Goal: Information Seeking & Learning: Check status

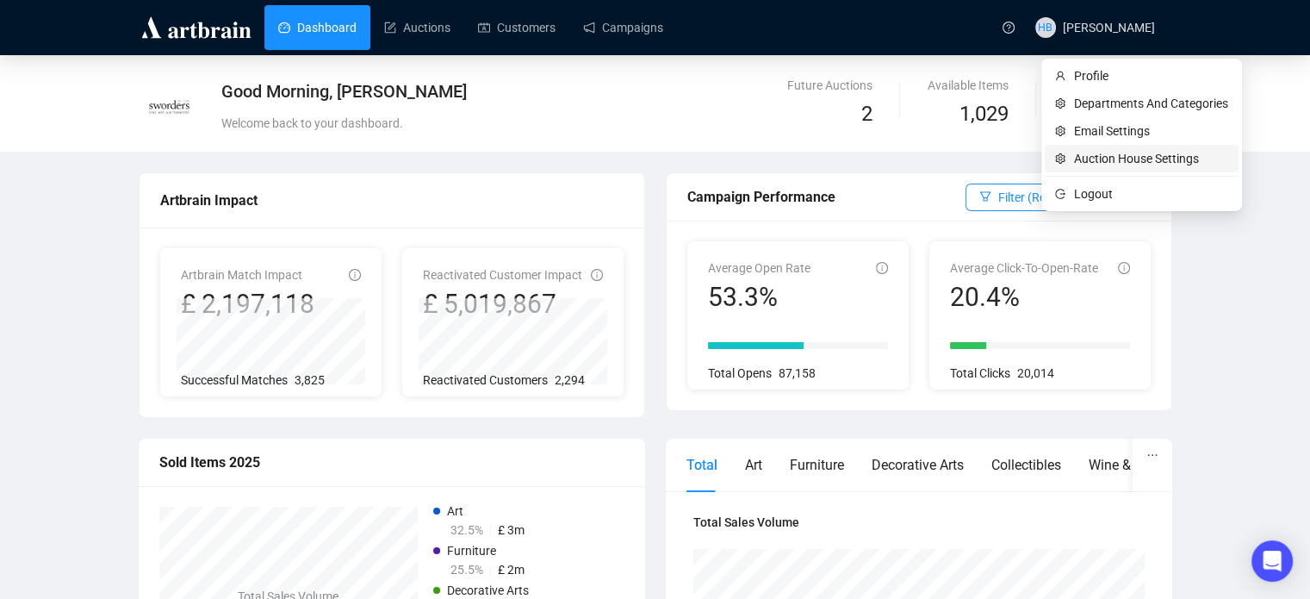
click at [1093, 149] on span "Auction House Settings" at bounding box center [1151, 158] width 154 height 19
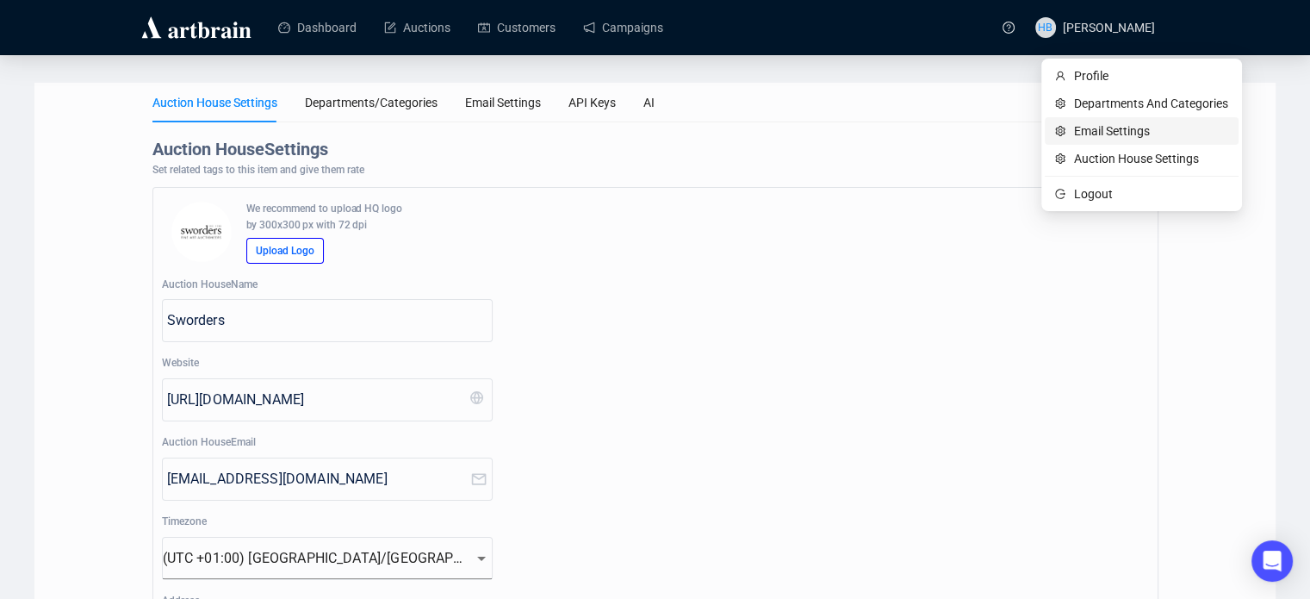
click at [1093, 128] on span "Email Settings" at bounding box center [1151, 130] width 154 height 19
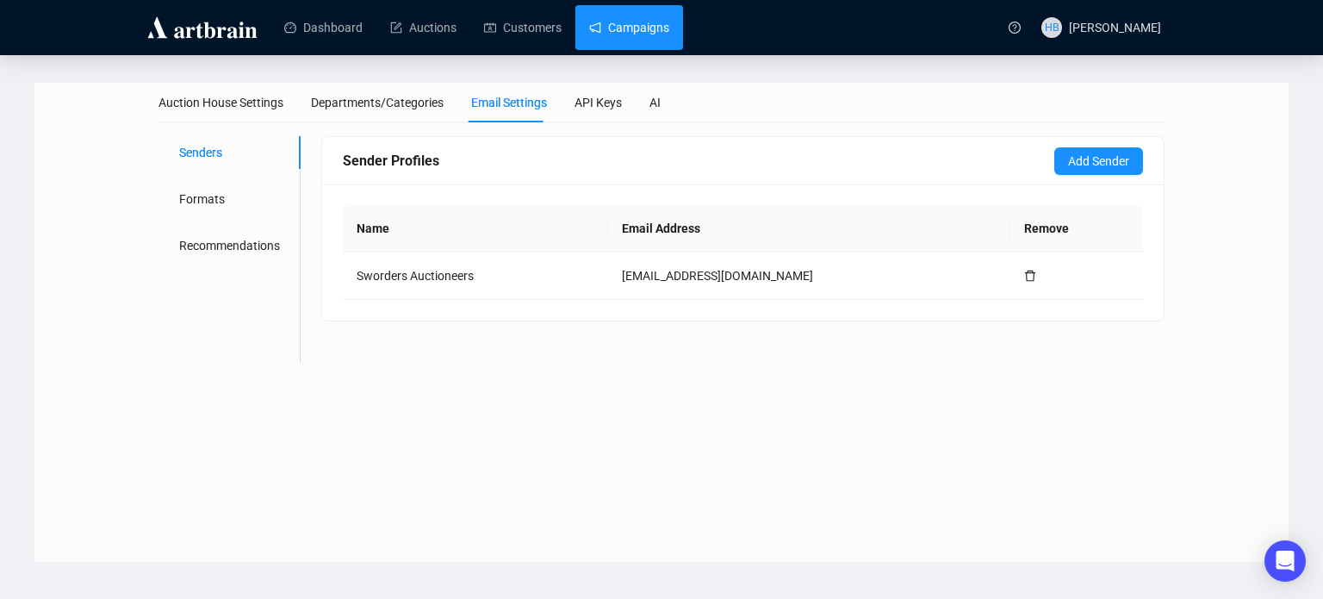
click at [611, 20] on link "Campaigns" at bounding box center [629, 27] width 80 height 45
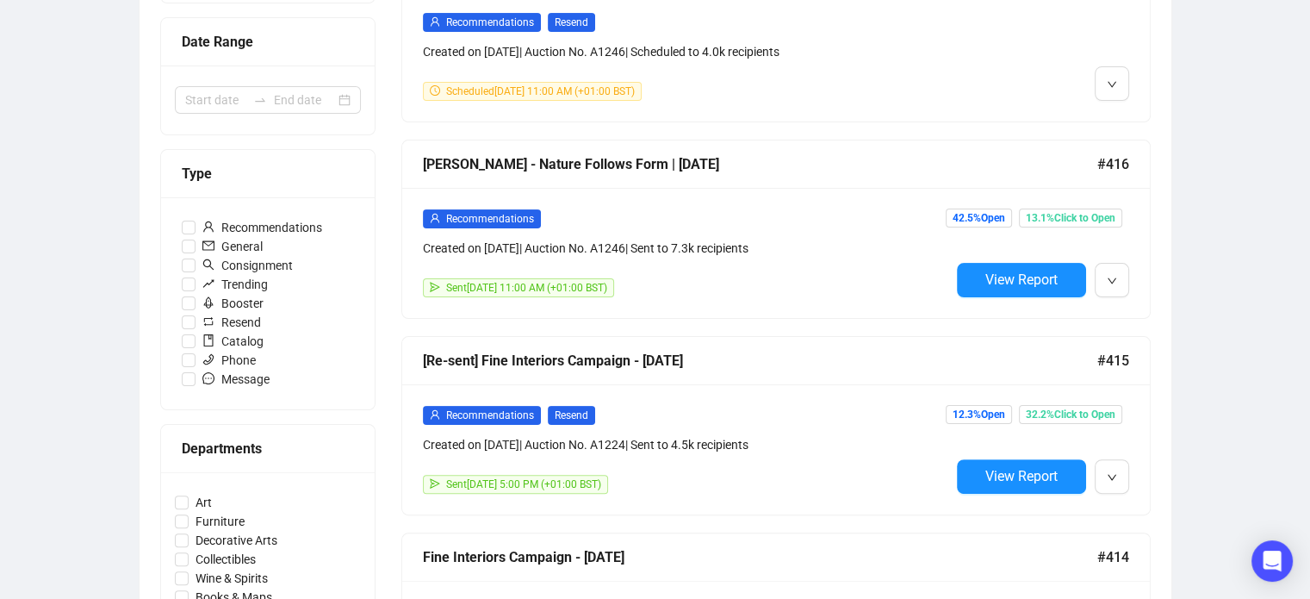
scroll to position [371, 0]
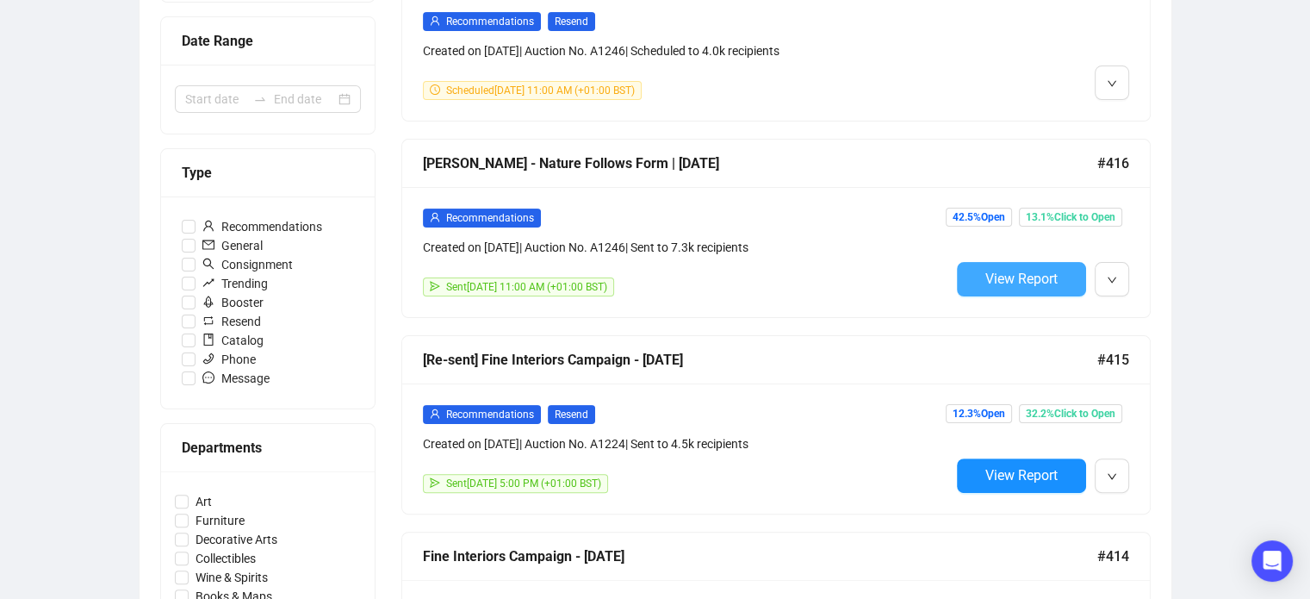
click at [1047, 277] on span "View Report" at bounding box center [1021, 278] width 72 height 16
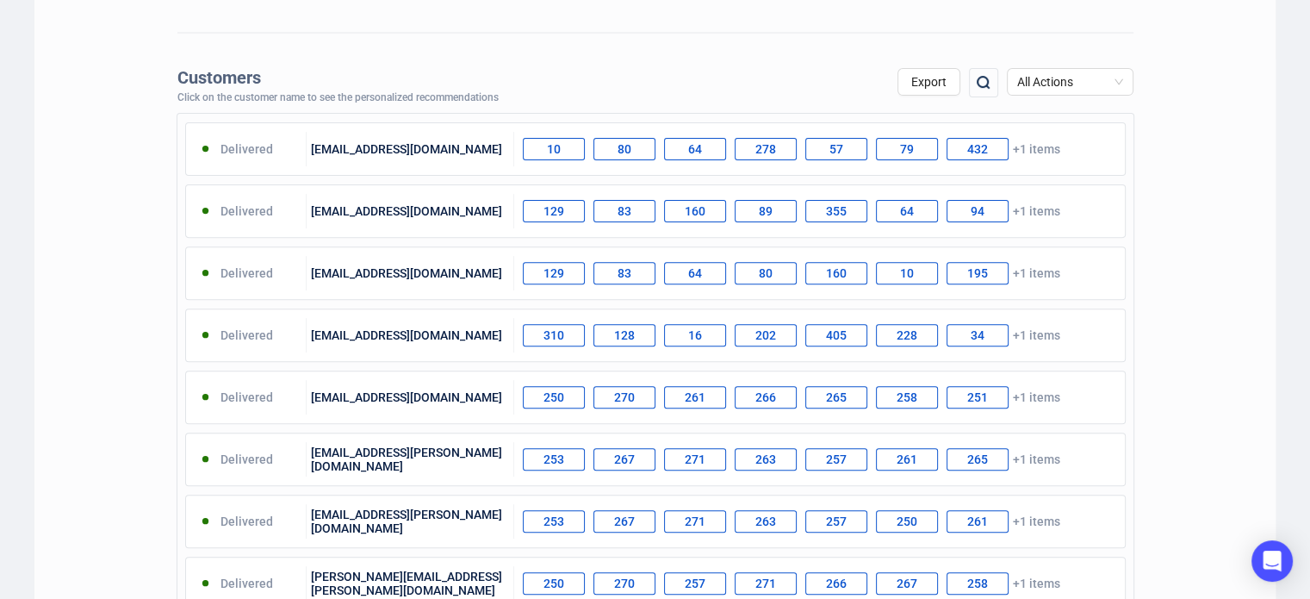
scroll to position [585, 0]
click at [1102, 86] on span "All Actions" at bounding box center [1070, 81] width 106 height 26
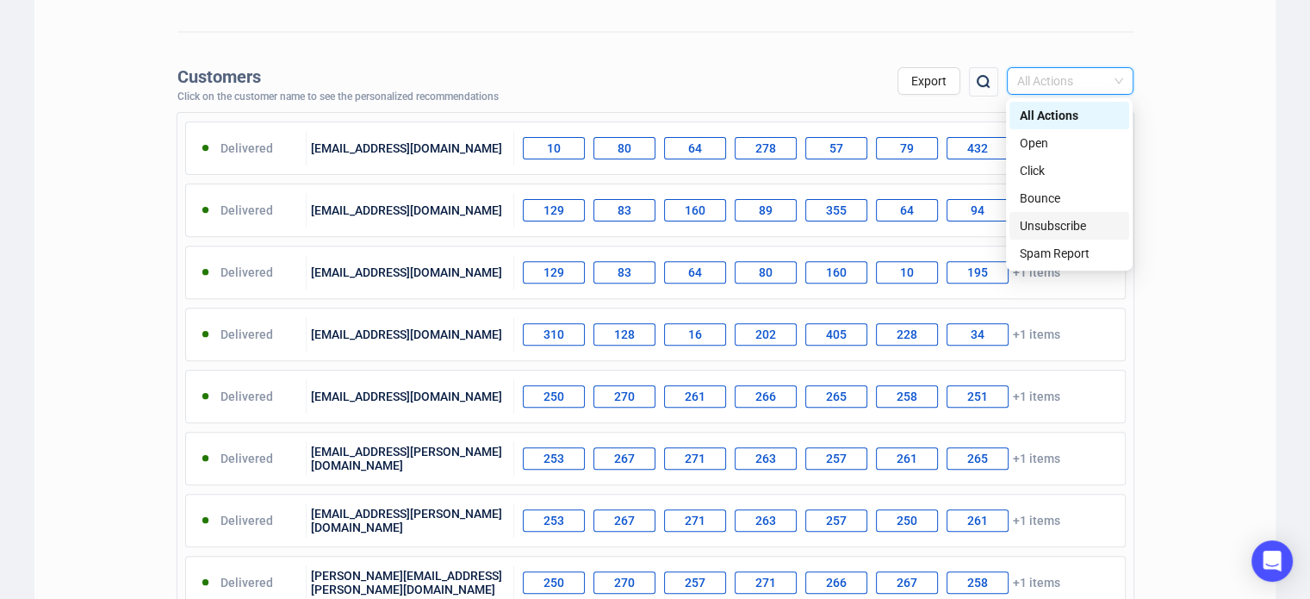
click at [1211, 170] on div "Customers Click on the customer name to see the personalized recommendations Ex…" at bounding box center [654, 435] width 1241 height 753
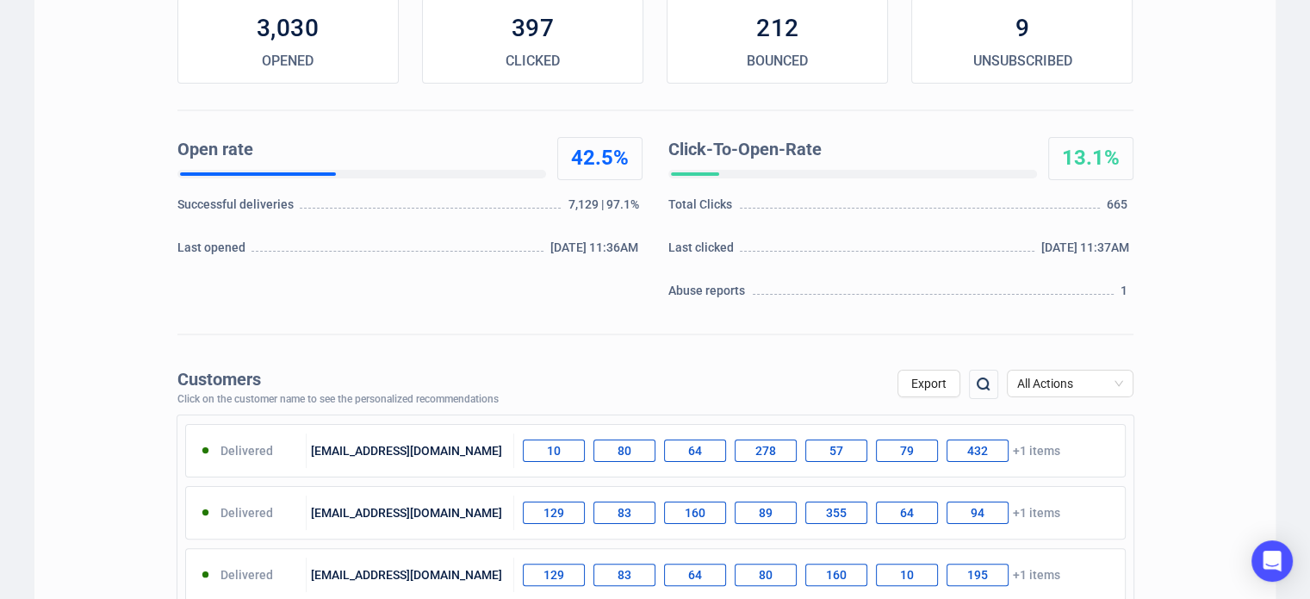
scroll to position [0, 0]
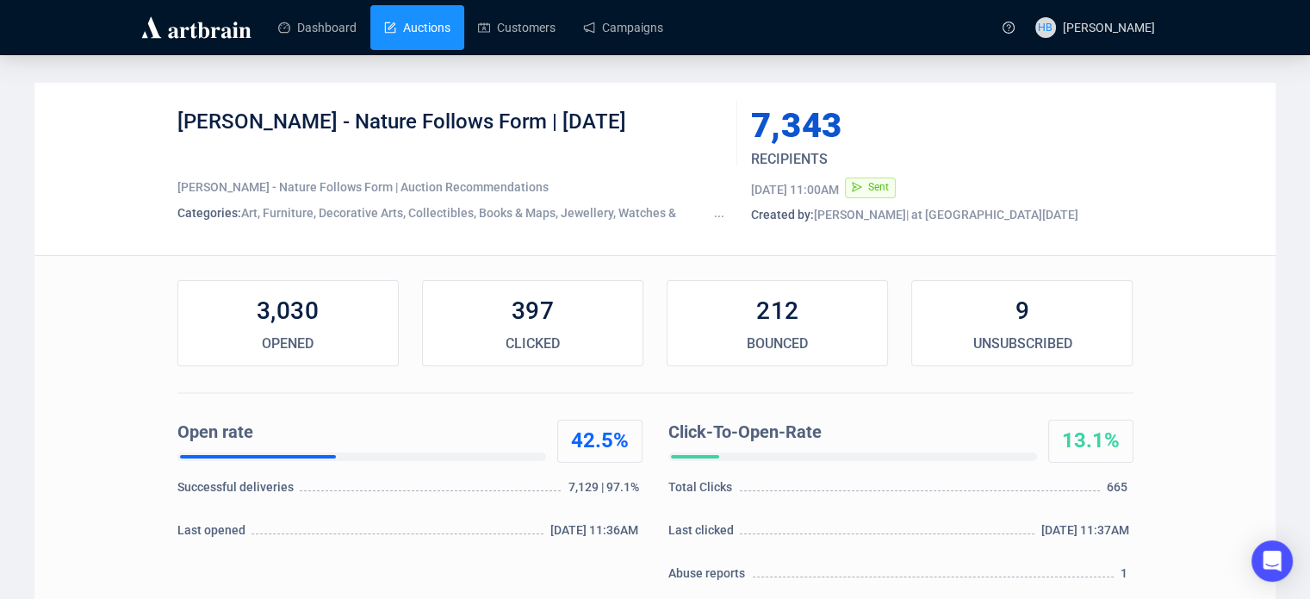
click at [408, 33] on link "Auctions" at bounding box center [417, 27] width 66 height 45
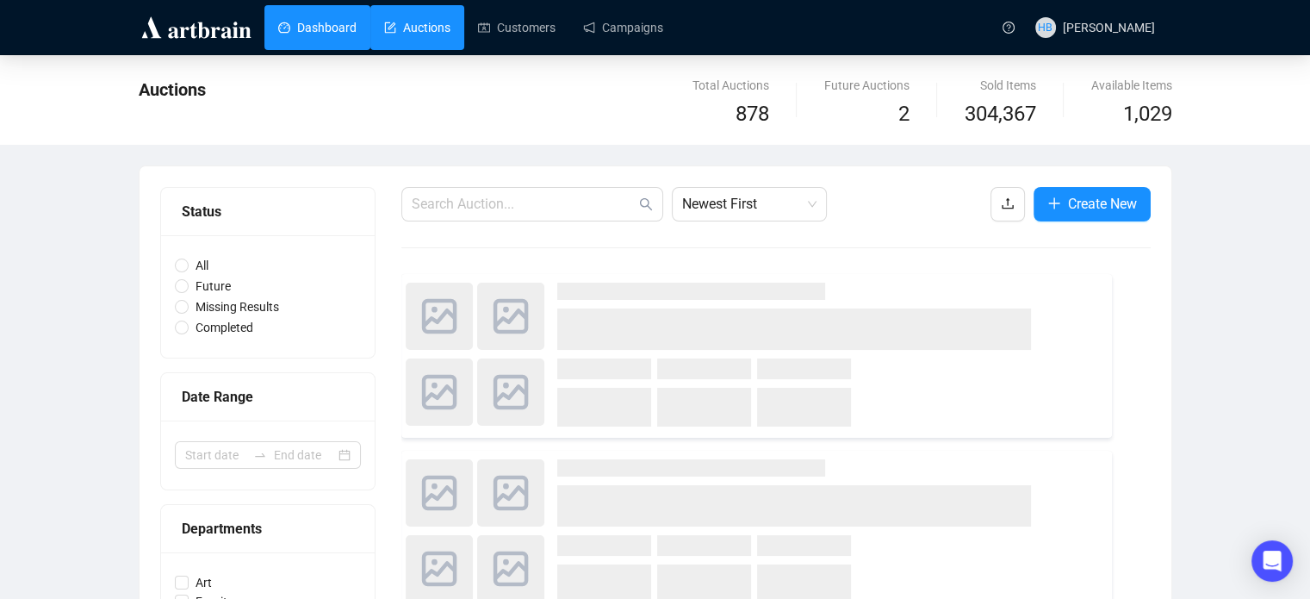
click at [336, 32] on link "Dashboard" at bounding box center [317, 27] width 78 height 45
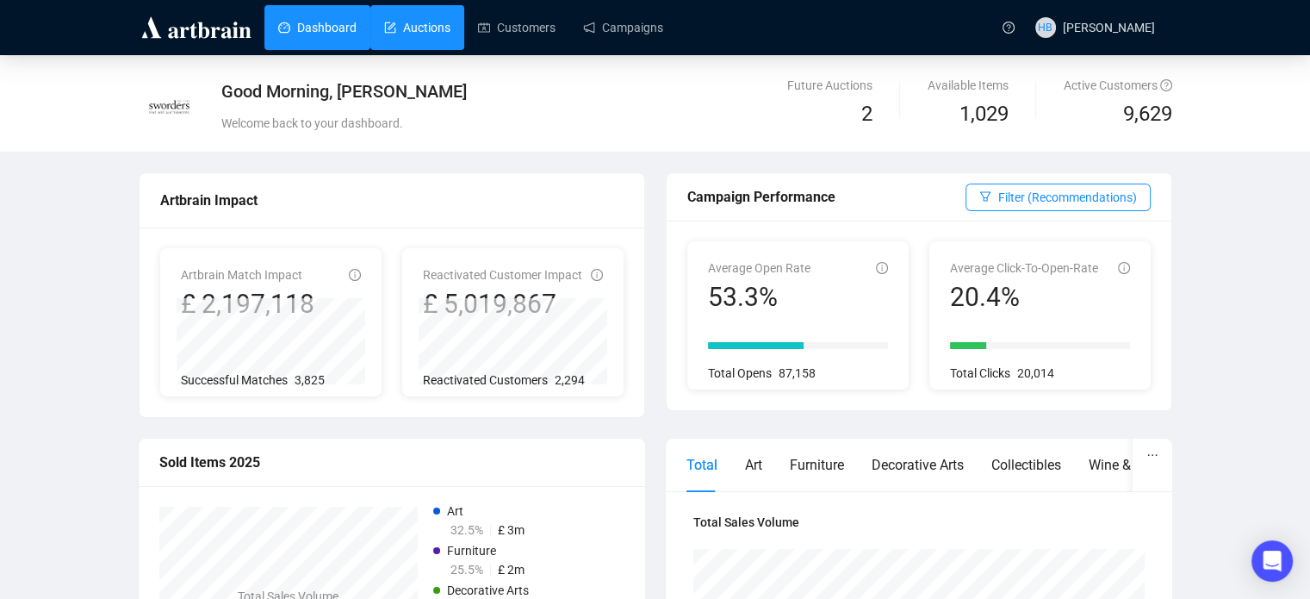
click at [426, 15] on link "Auctions" at bounding box center [417, 27] width 66 height 45
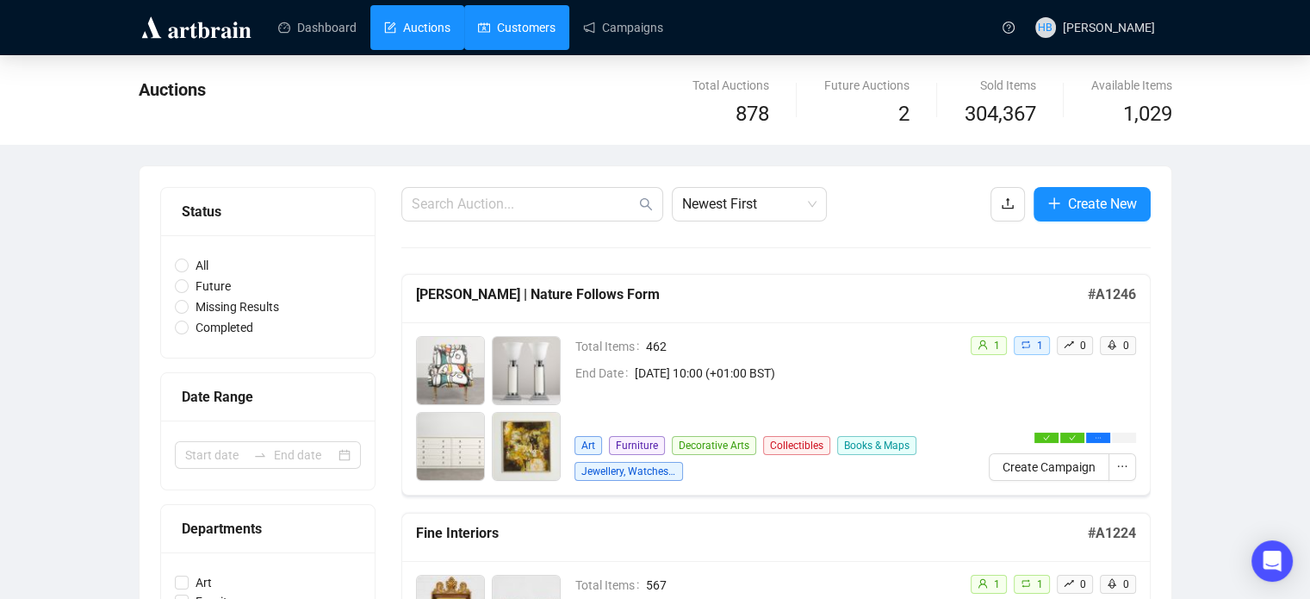
click at [531, 27] on link "Customers" at bounding box center [517, 27] width 78 height 45
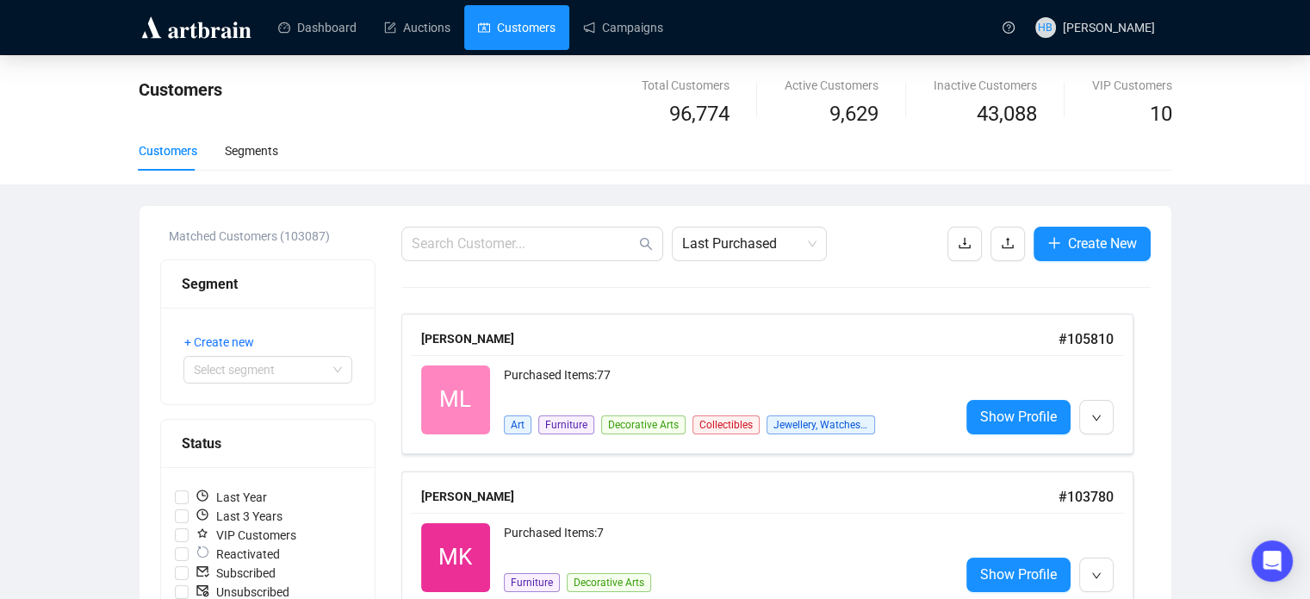
scroll to position [224, 0]
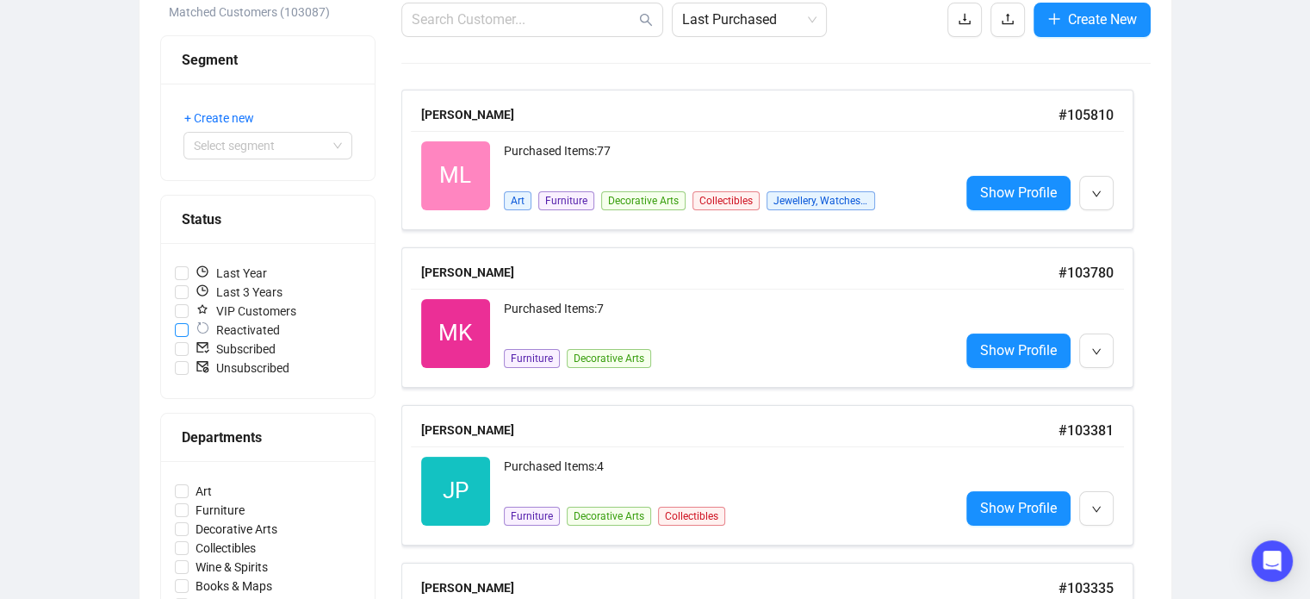
click at [177, 327] on input "Reactivated" at bounding box center [182, 330] width 14 height 14
checkbox input "true"
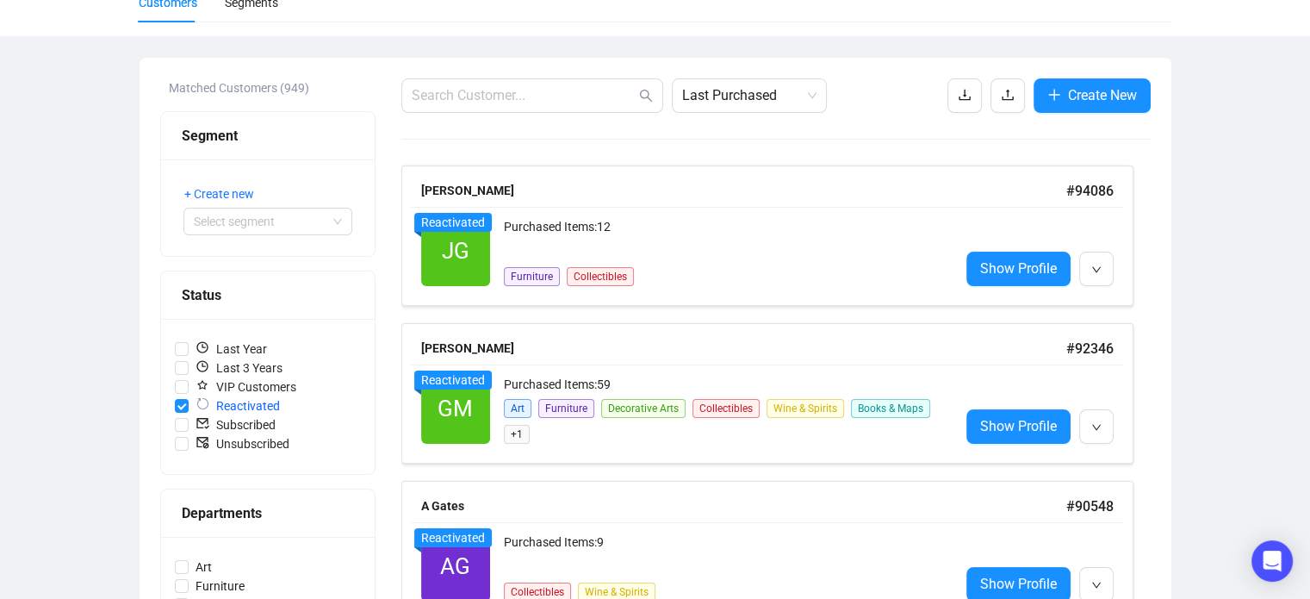
scroll to position [148, 0]
click at [1058, 273] on link "Show Profile" at bounding box center [1019, 269] width 104 height 34
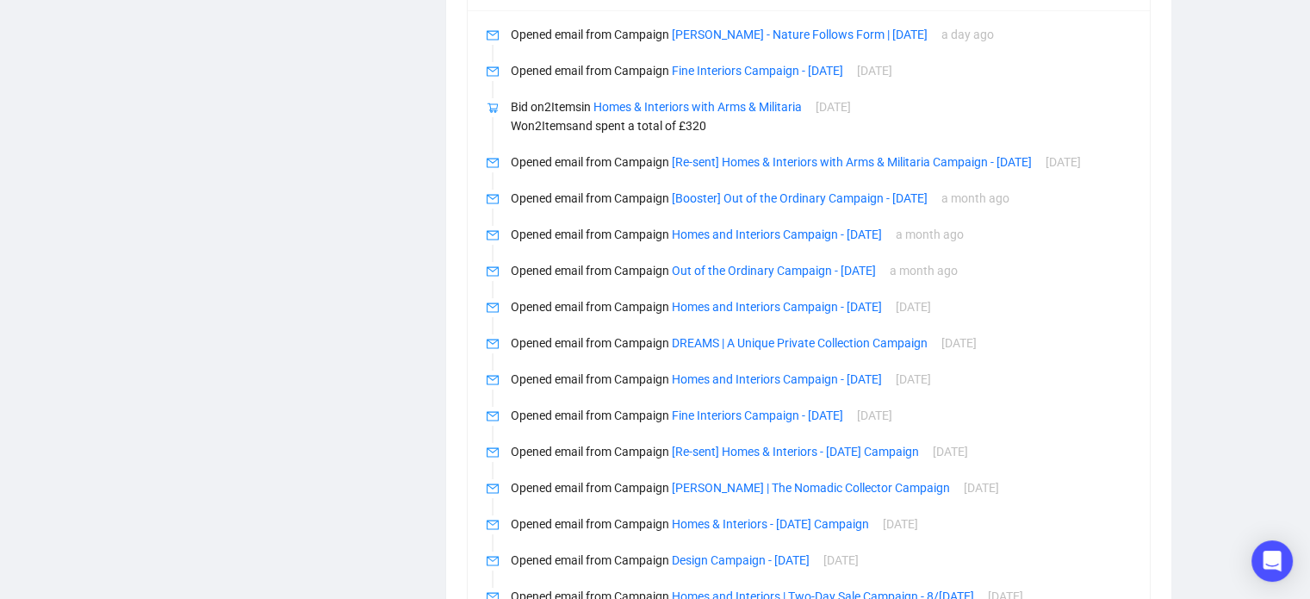
scroll to position [917, 0]
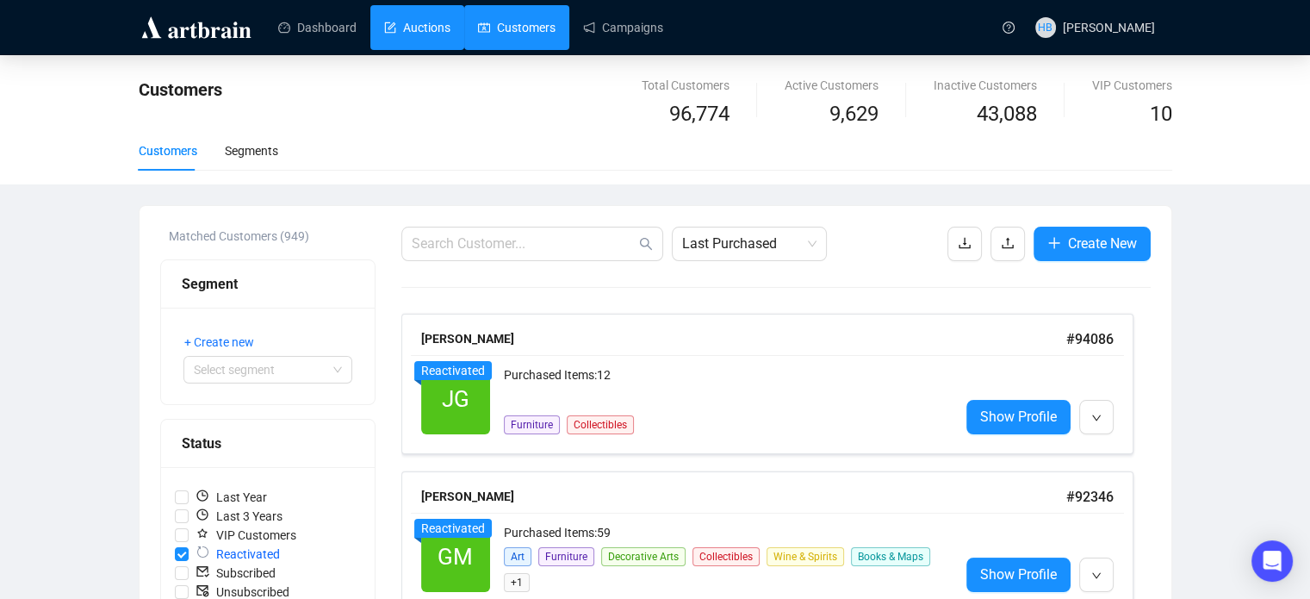
click at [426, 32] on link "Auctions" at bounding box center [417, 27] width 66 height 45
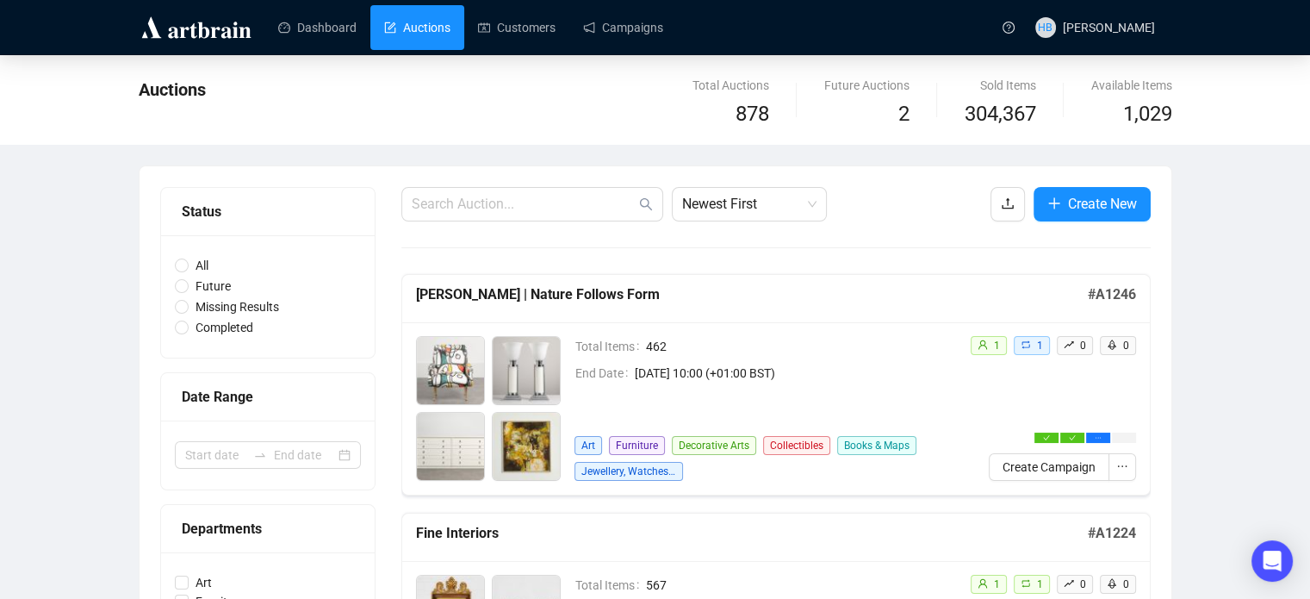
click at [625, 51] on div "Dashboard Auctions Customers Campaigns" at bounding box center [625, 27] width 733 height 54
click at [618, 39] on link "Campaigns" at bounding box center [623, 27] width 80 height 45
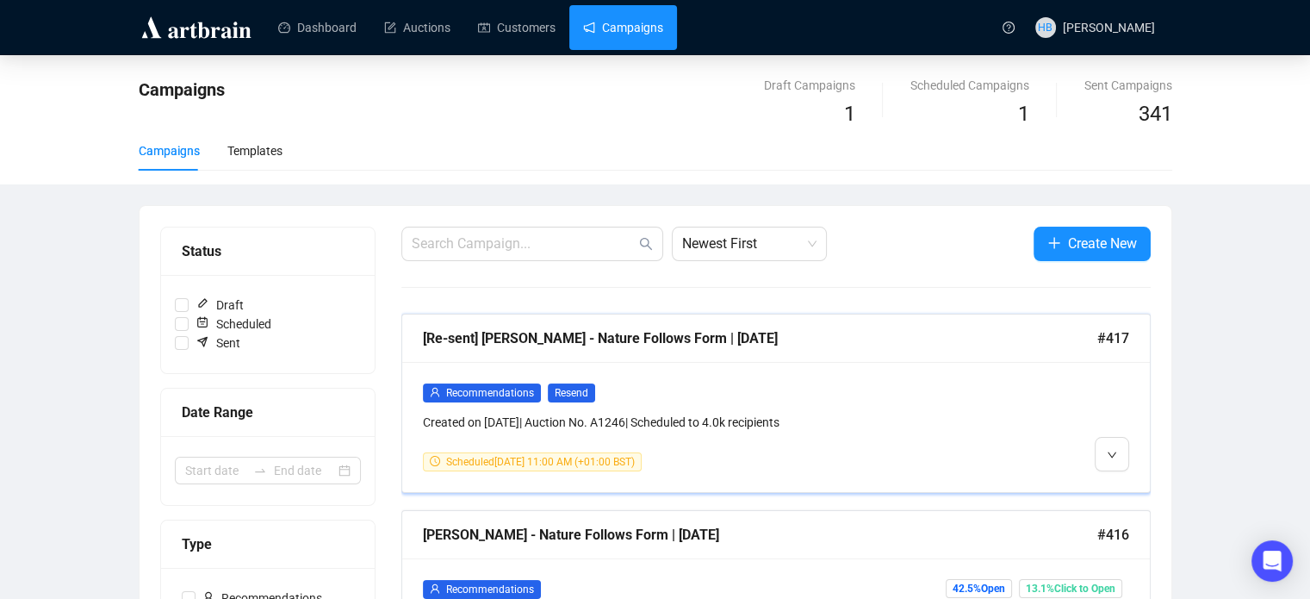
scroll to position [169, 0]
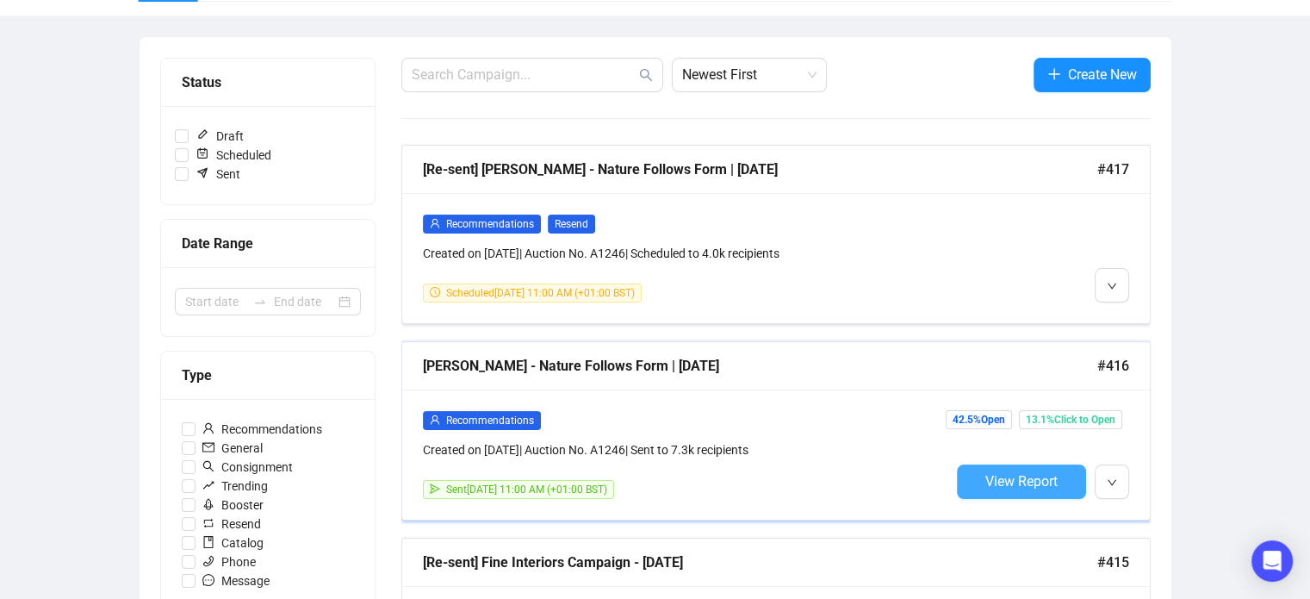
click at [1020, 484] on span "View Report" at bounding box center [1021, 481] width 72 height 16
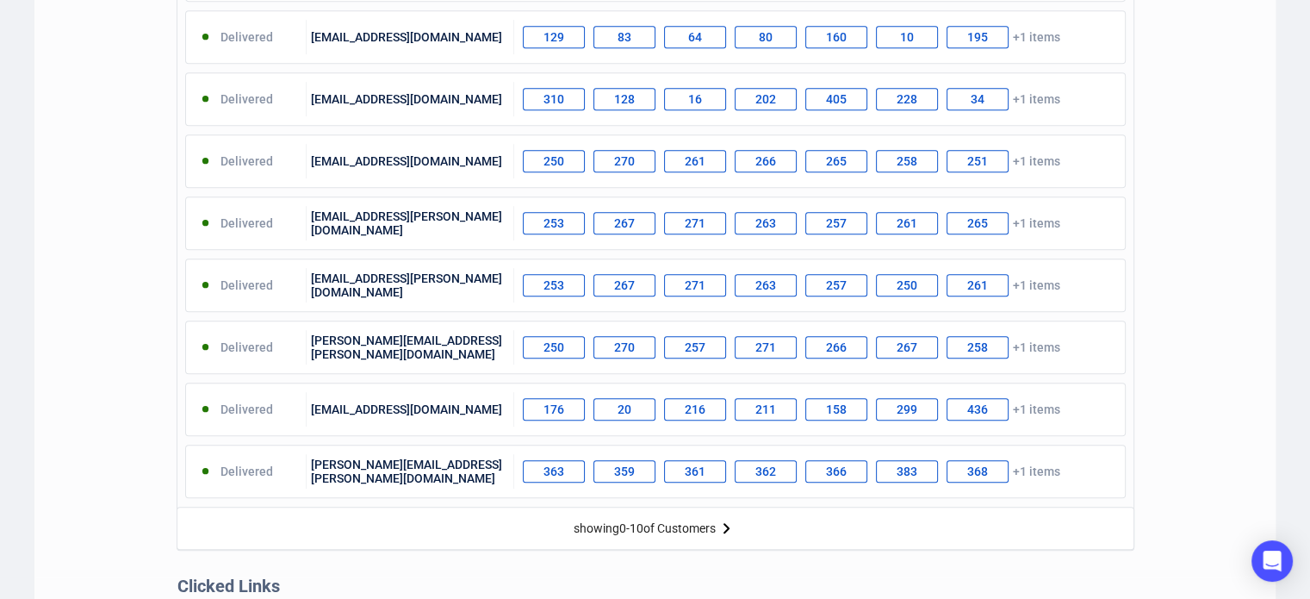
scroll to position [761, 0]
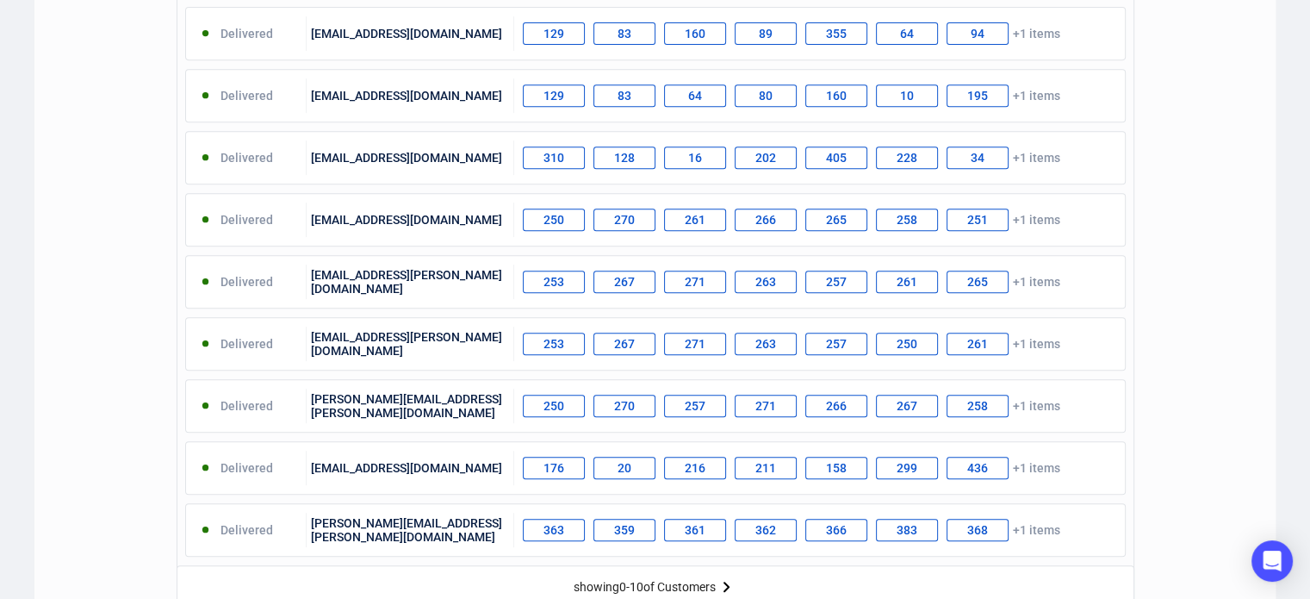
click at [674, 580] on div "showing 0 - 10 of Customers" at bounding box center [645, 587] width 142 height 14
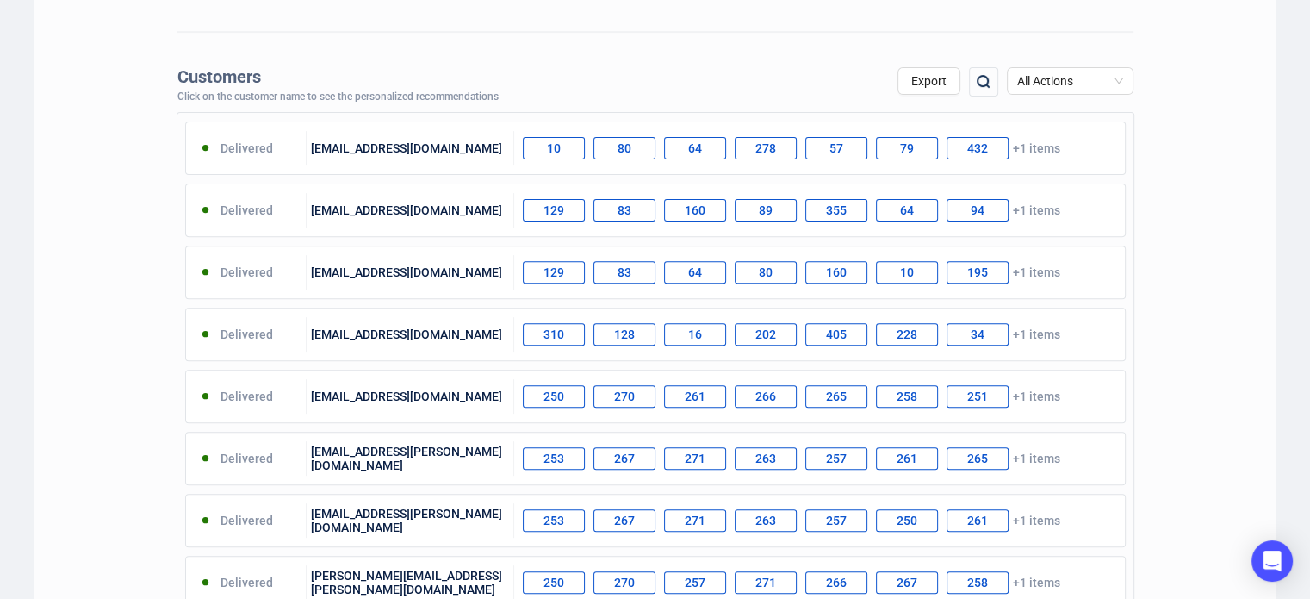
scroll to position [582, 0]
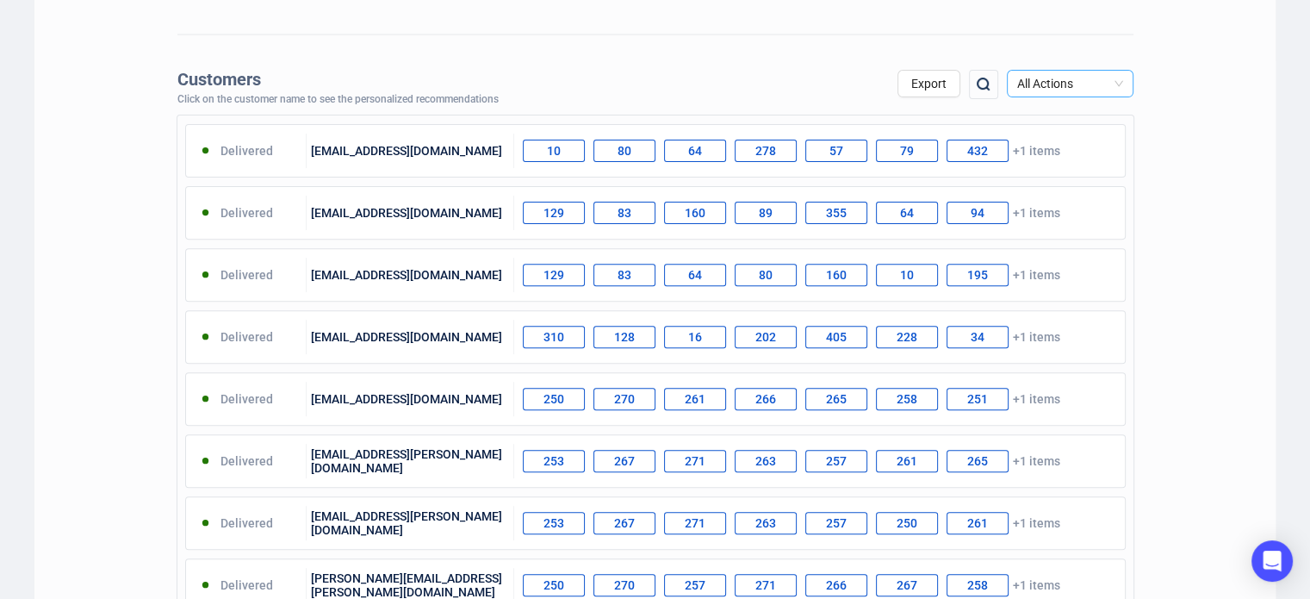
click at [1051, 79] on span "All Actions" at bounding box center [1070, 84] width 106 height 26
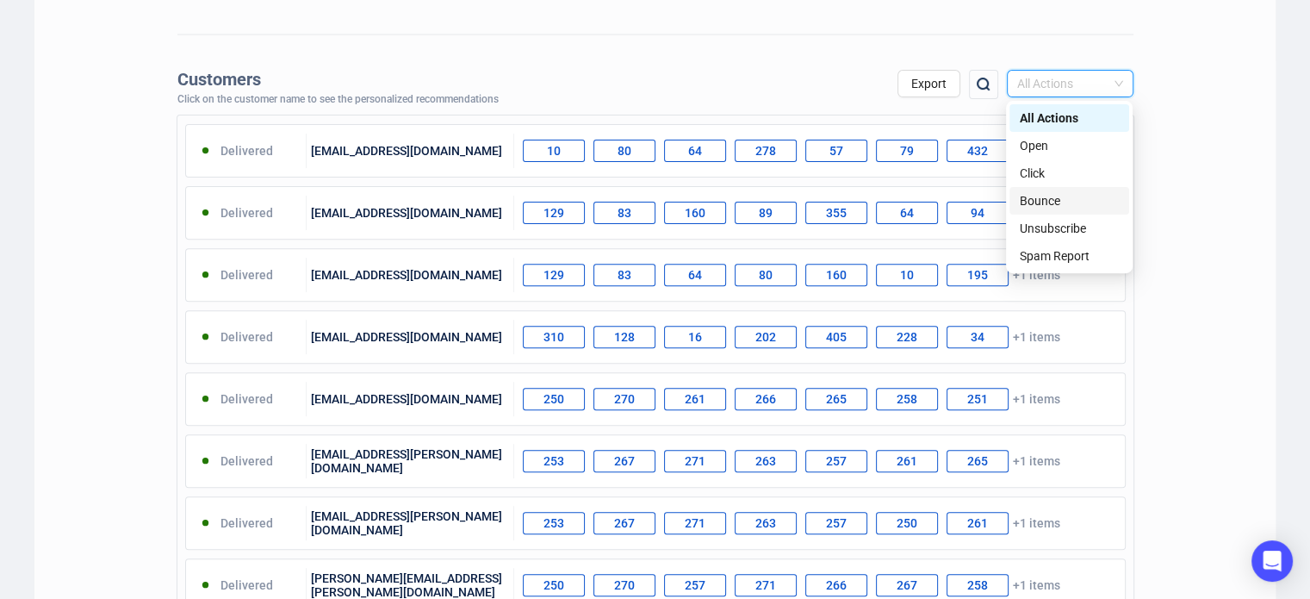
click at [1175, 192] on div "Customers Click on the customer name to see the personalized recommendations Ex…" at bounding box center [654, 437] width 1241 height 753
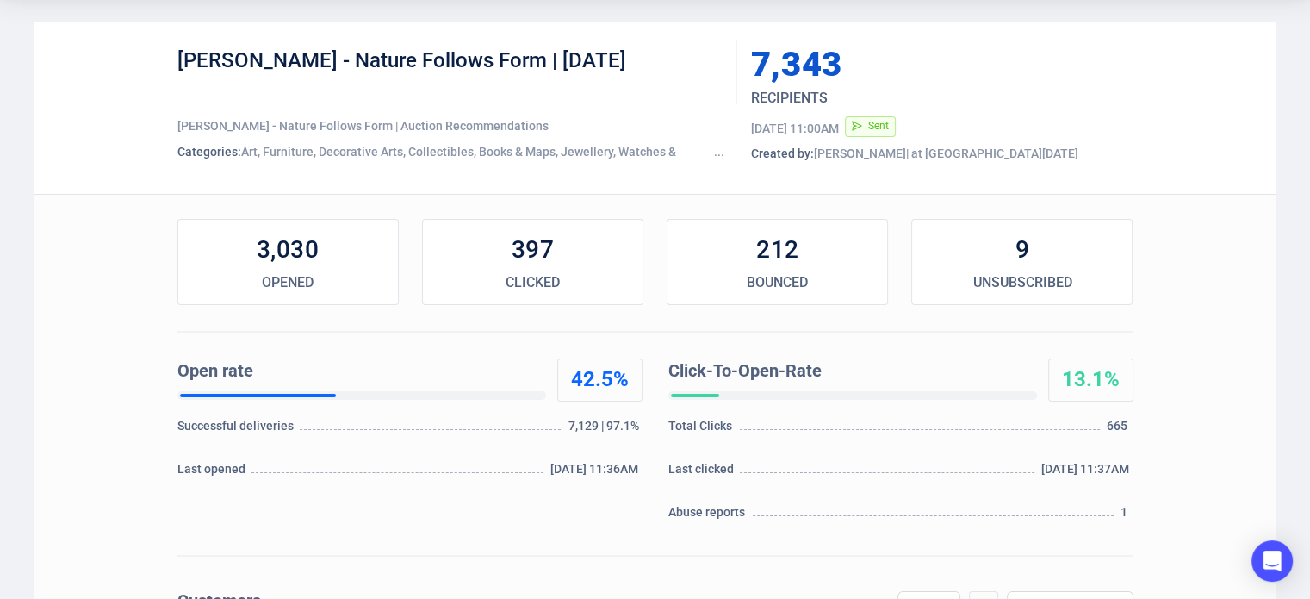
scroll to position [0, 0]
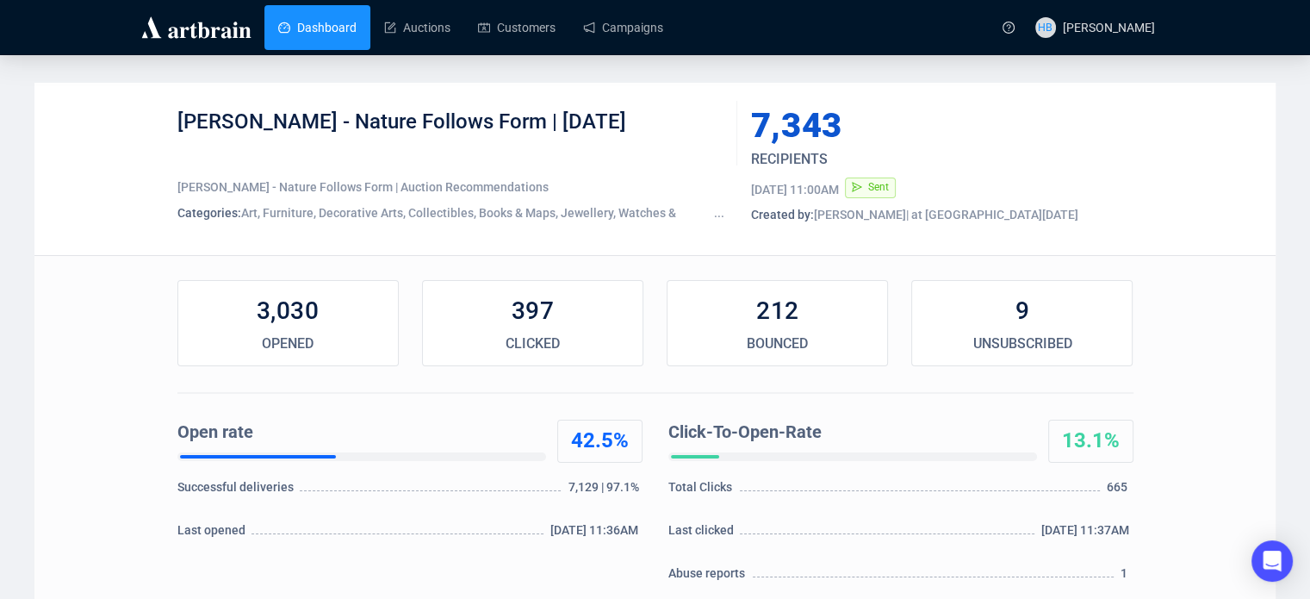
click at [296, 6] on link "Dashboard" at bounding box center [317, 27] width 78 height 45
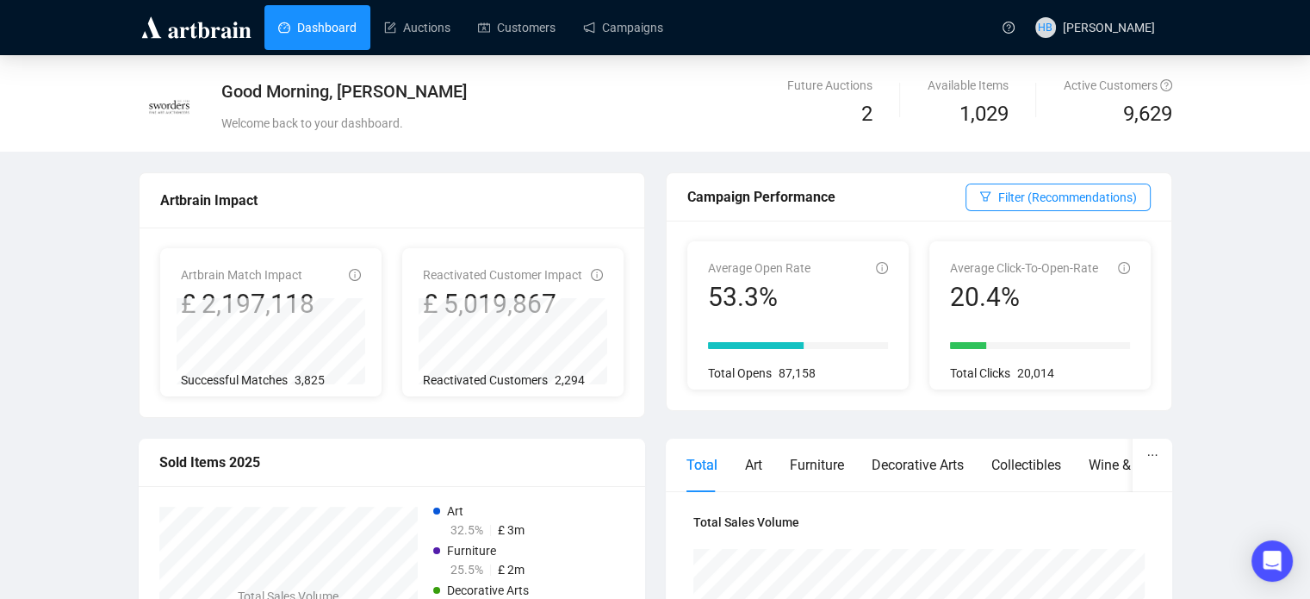
scroll to position [52, 0]
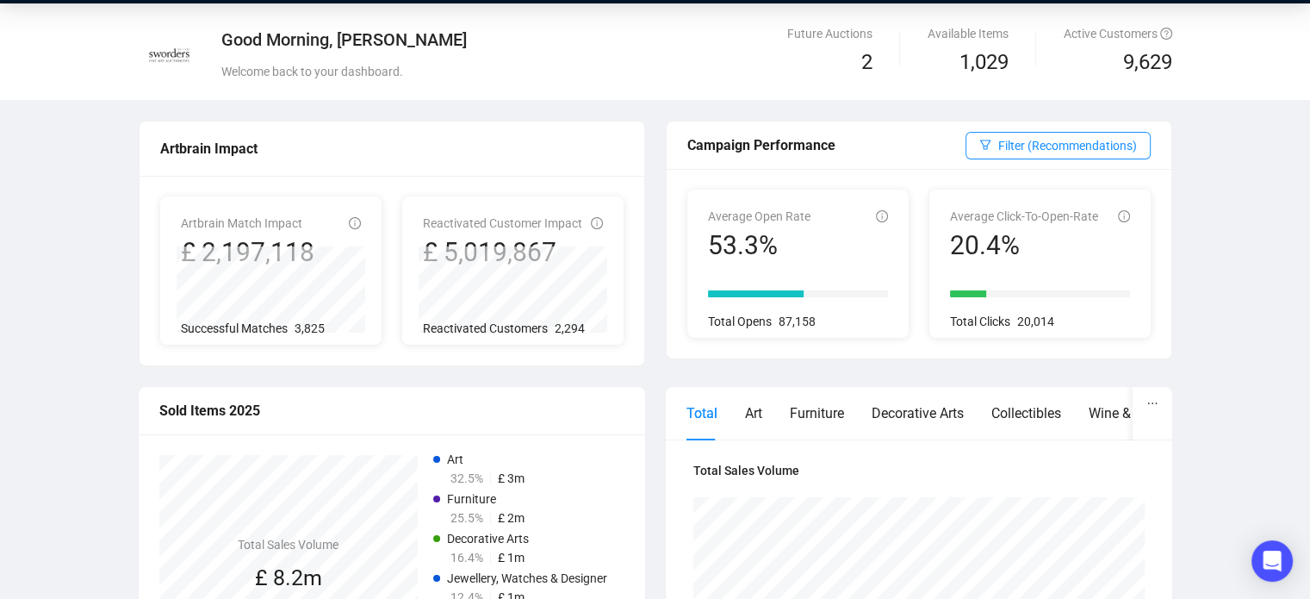
click at [555, 327] on span "2,294" at bounding box center [570, 328] width 30 height 14
click at [592, 330] on div "Reactivated Customers 2,294" at bounding box center [513, 328] width 180 height 19
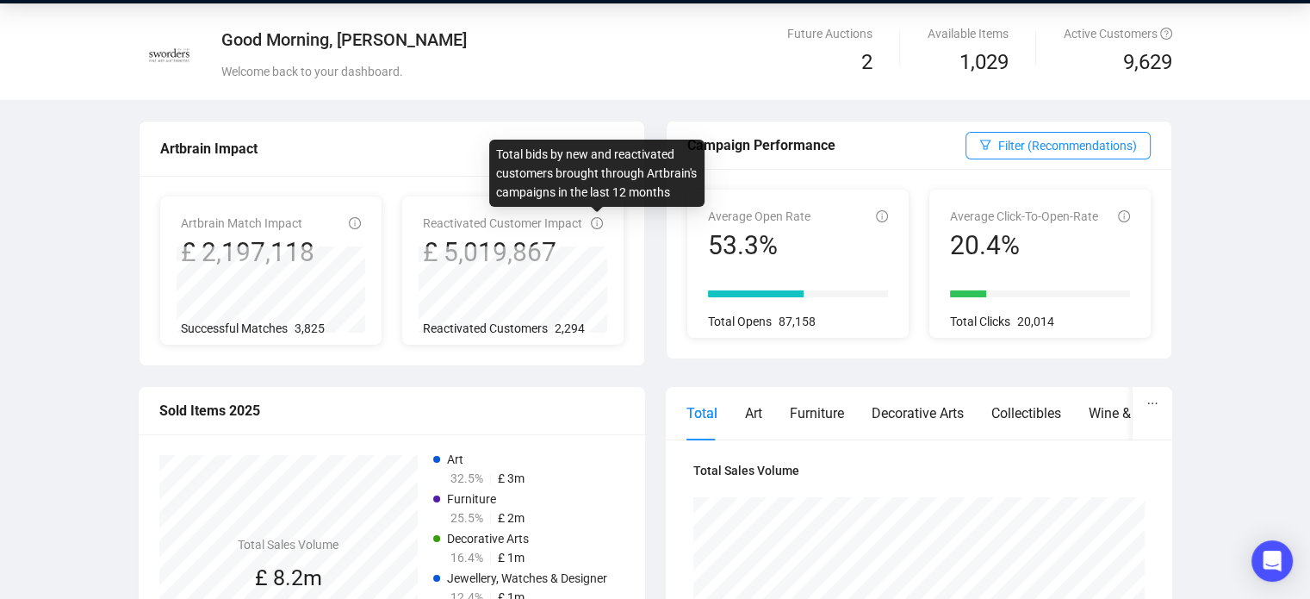
click at [596, 222] on icon "info-circle" at bounding box center [597, 223] width 12 height 12
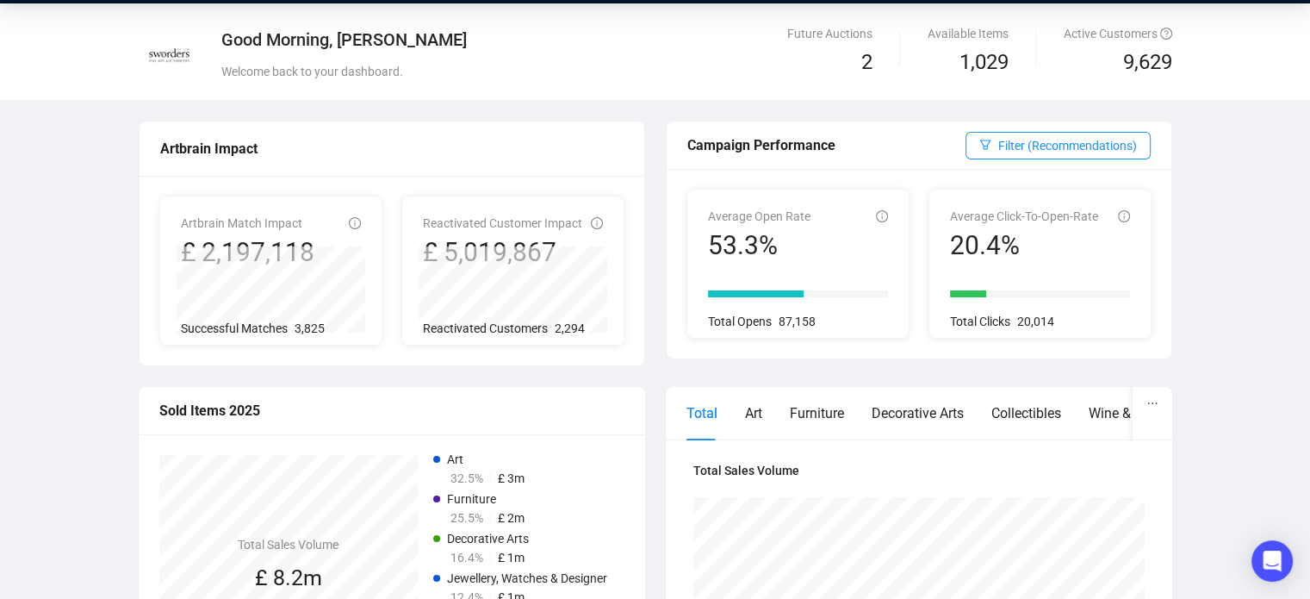
click at [547, 227] on span "Reactivated Customer Impact" at bounding box center [502, 223] width 159 height 14
click at [597, 227] on icon "info-circle" at bounding box center [597, 223] width 12 height 12
click at [565, 330] on span "2,294" at bounding box center [570, 328] width 30 height 14
click at [566, 350] on div "Artbrain Match Impact £ 2,197,118 Successful Matches 3,825 Reactivated Customer…" at bounding box center [392, 271] width 505 height 190
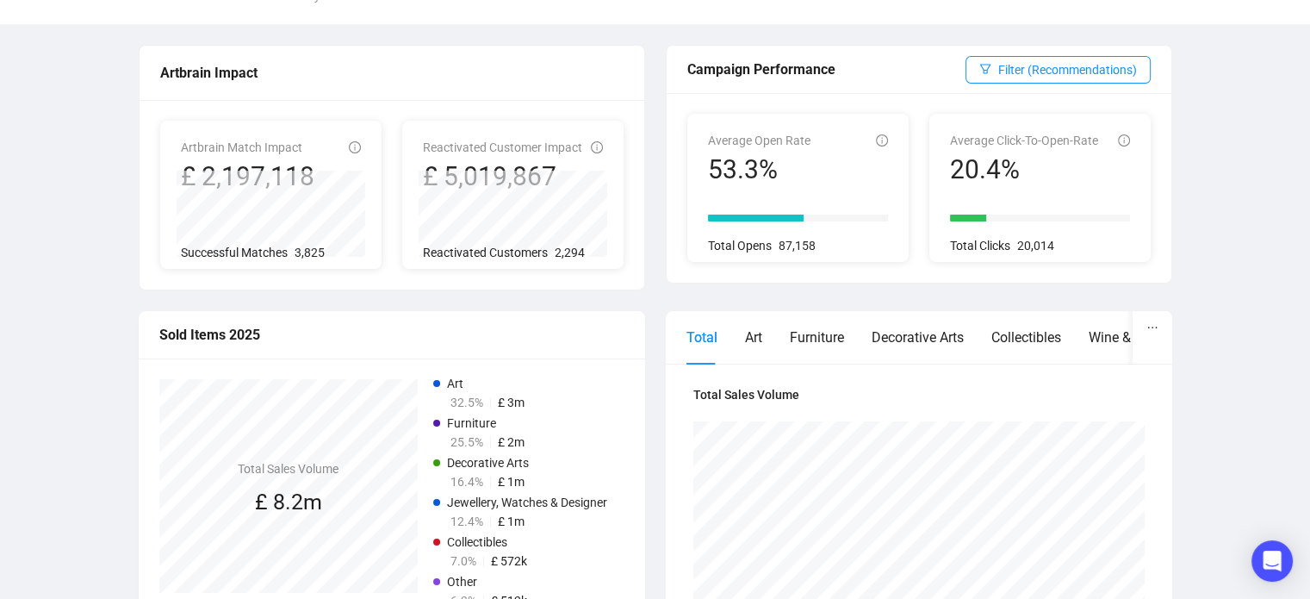
scroll to position [0, 0]
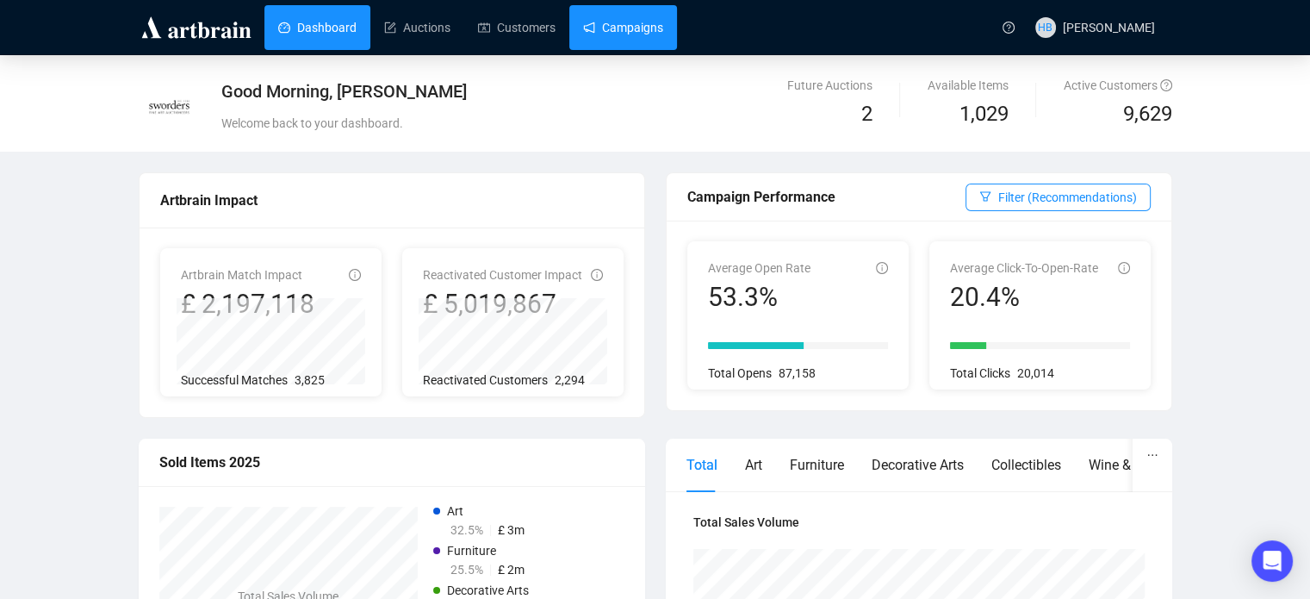
click at [637, 20] on link "Campaigns" at bounding box center [623, 27] width 80 height 45
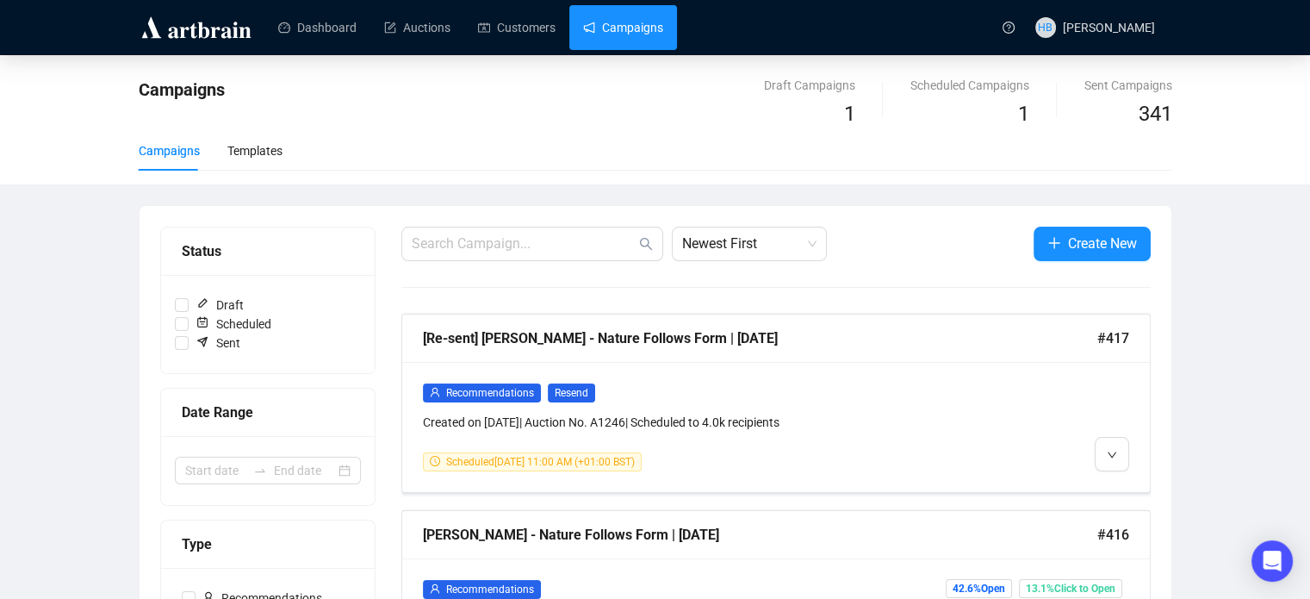
scroll to position [2, 0]
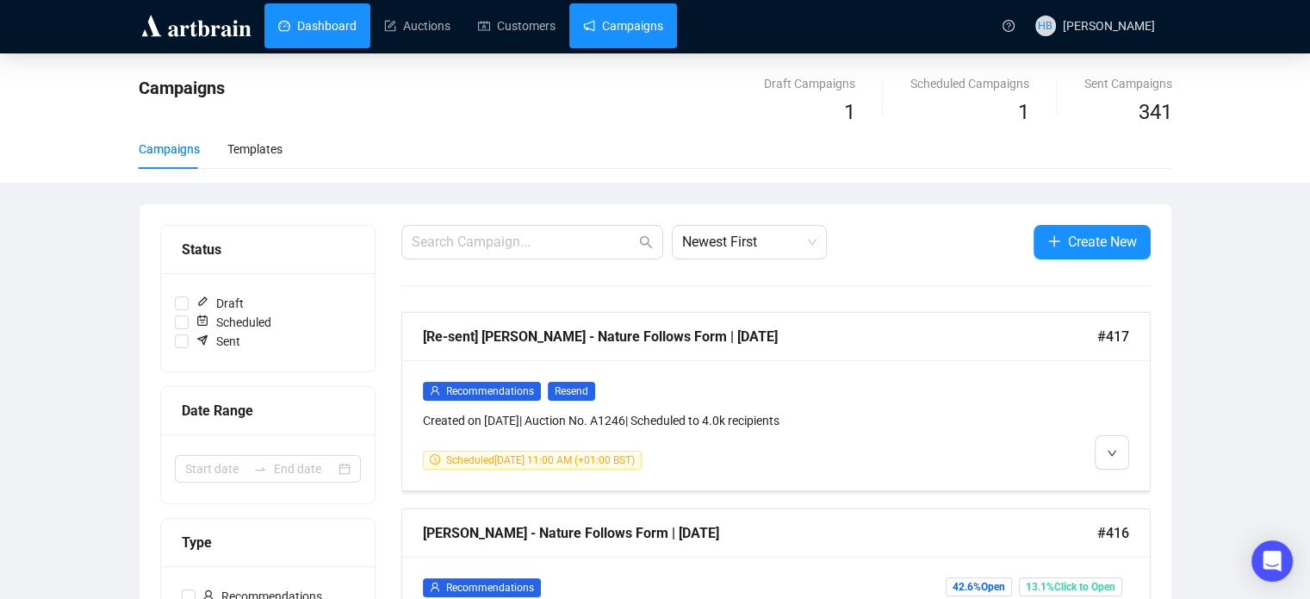
click at [285, 28] on link "Dashboard" at bounding box center [317, 25] width 78 height 45
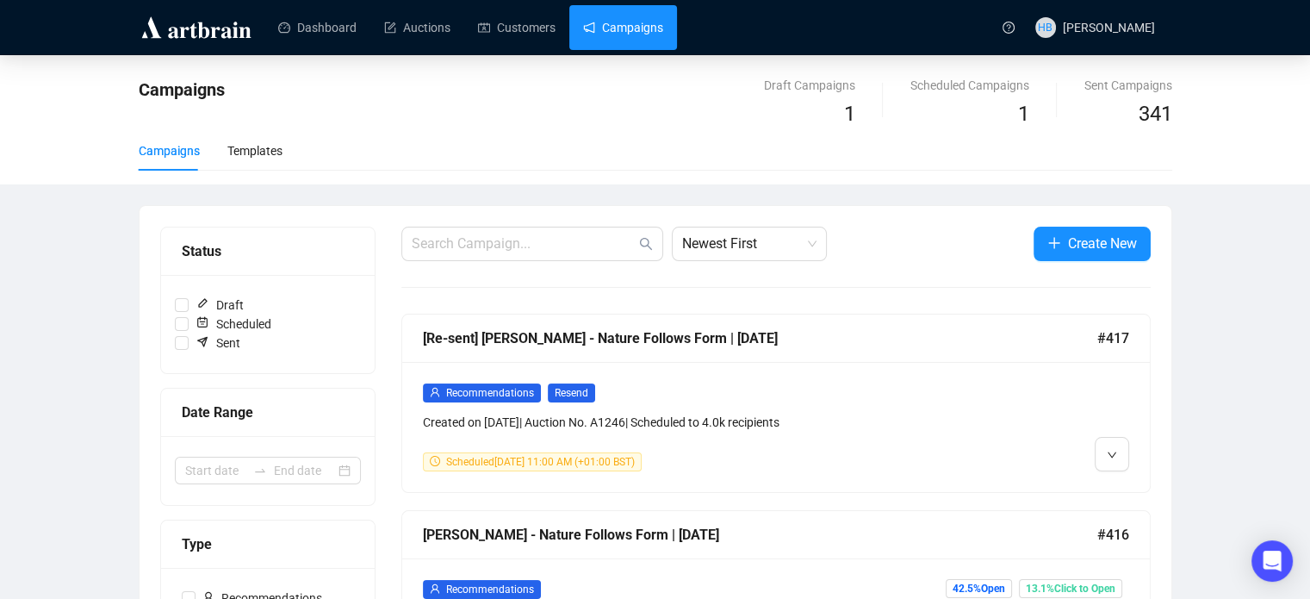
scroll to position [48, 0]
